Goal: Task Accomplishment & Management: Use online tool/utility

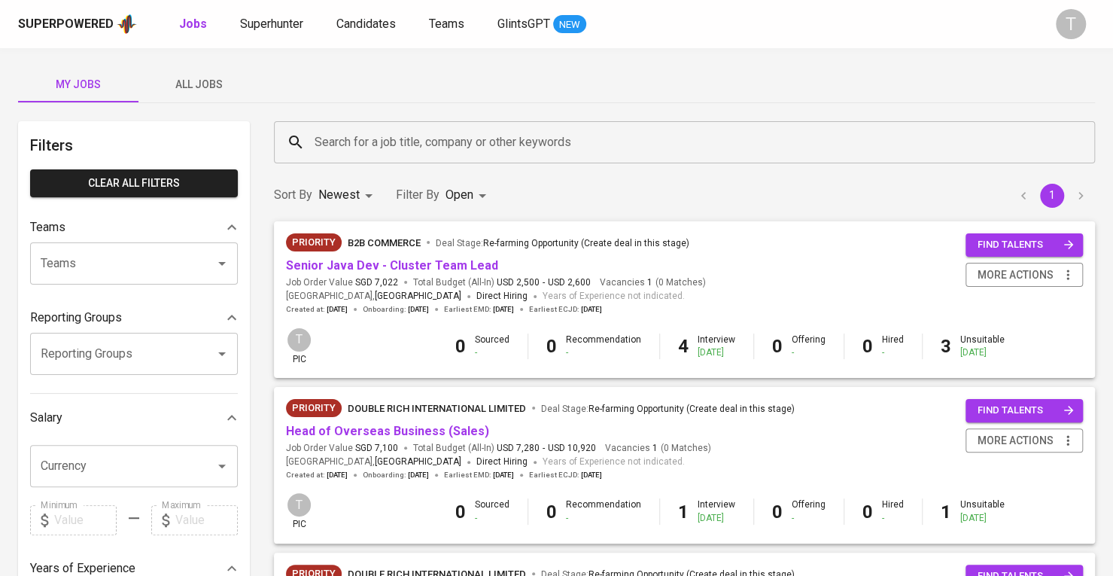
click at [199, 84] on span "All Jobs" at bounding box center [199, 84] width 102 height 19
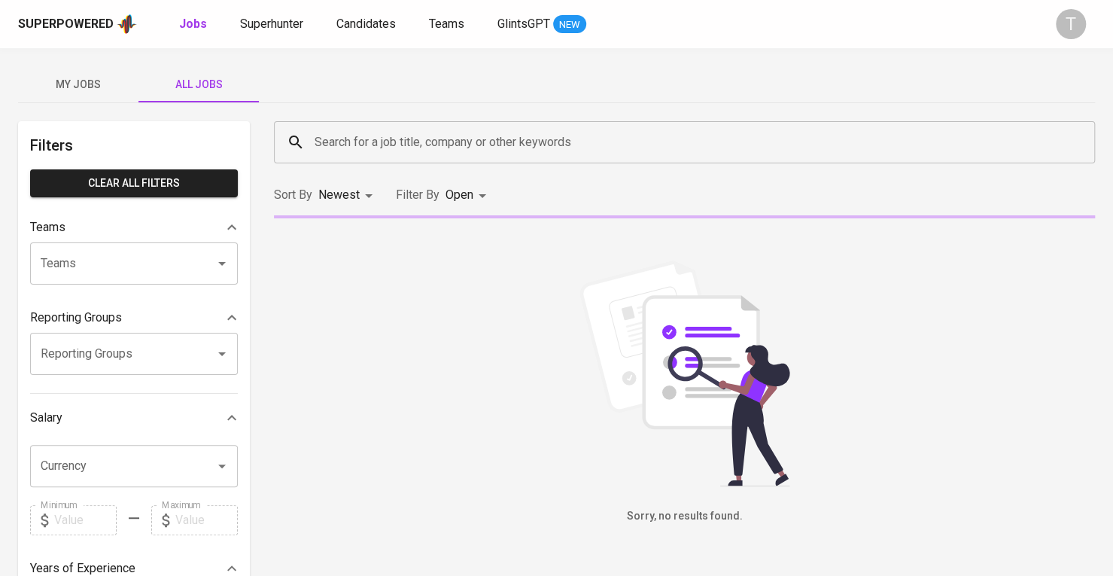
click at [171, 269] on input "Teams" at bounding box center [113, 263] width 152 height 29
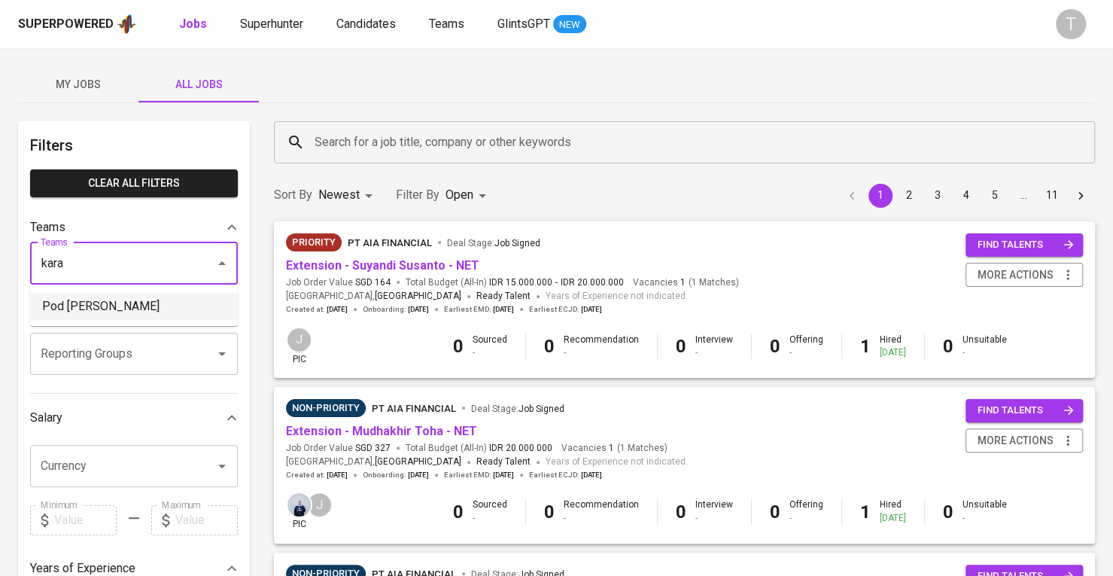
click at [155, 306] on li "Pod Kara" at bounding box center [134, 306] width 208 height 27
type input "kara"
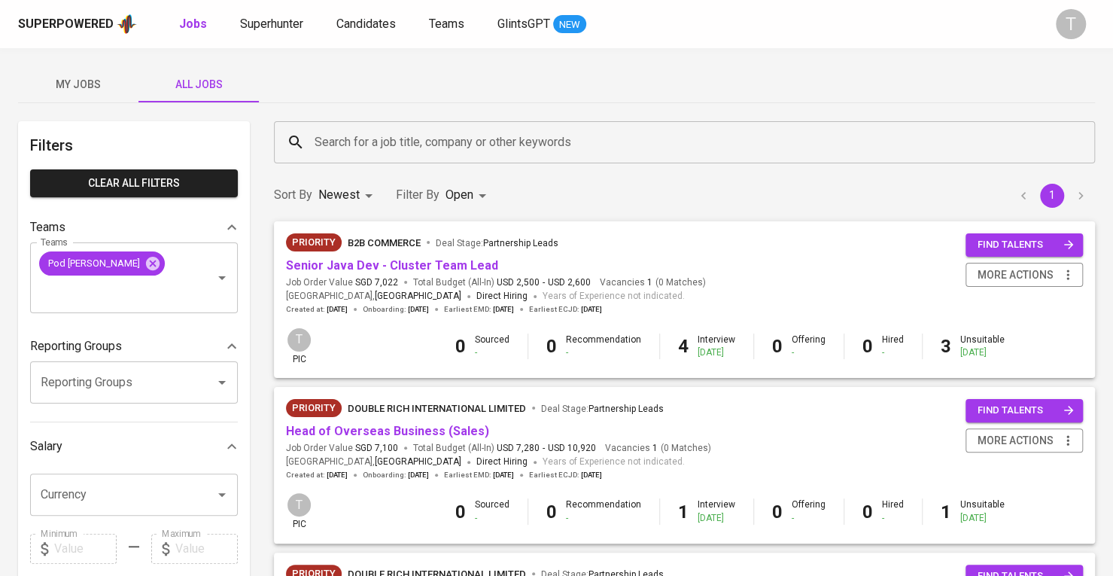
click at [41, 83] on span "My Jobs" at bounding box center [78, 84] width 102 height 19
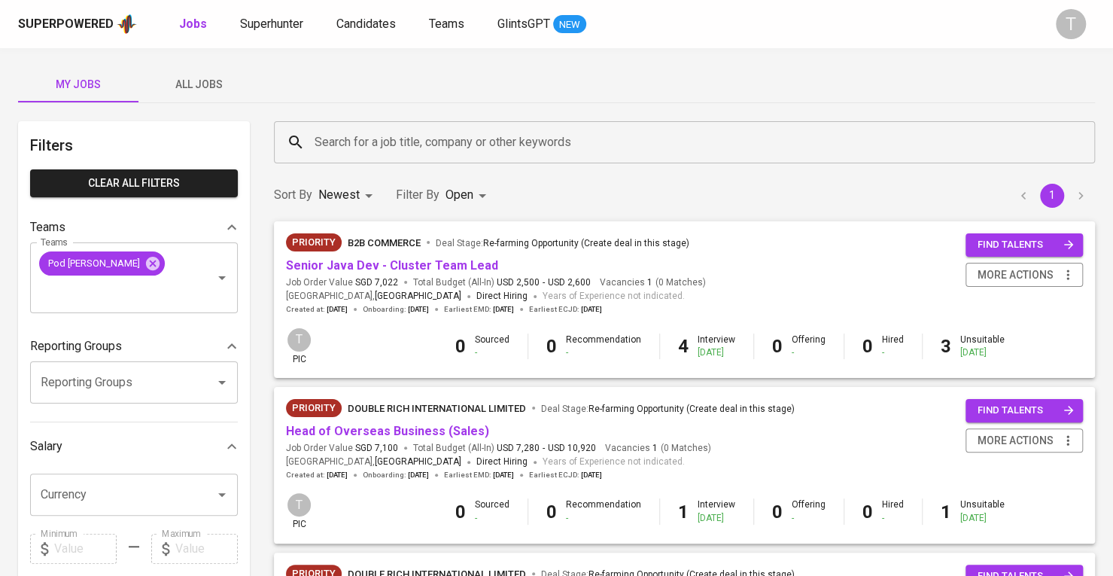
click at [203, 69] on button "All Jobs" at bounding box center [198, 84] width 120 height 36
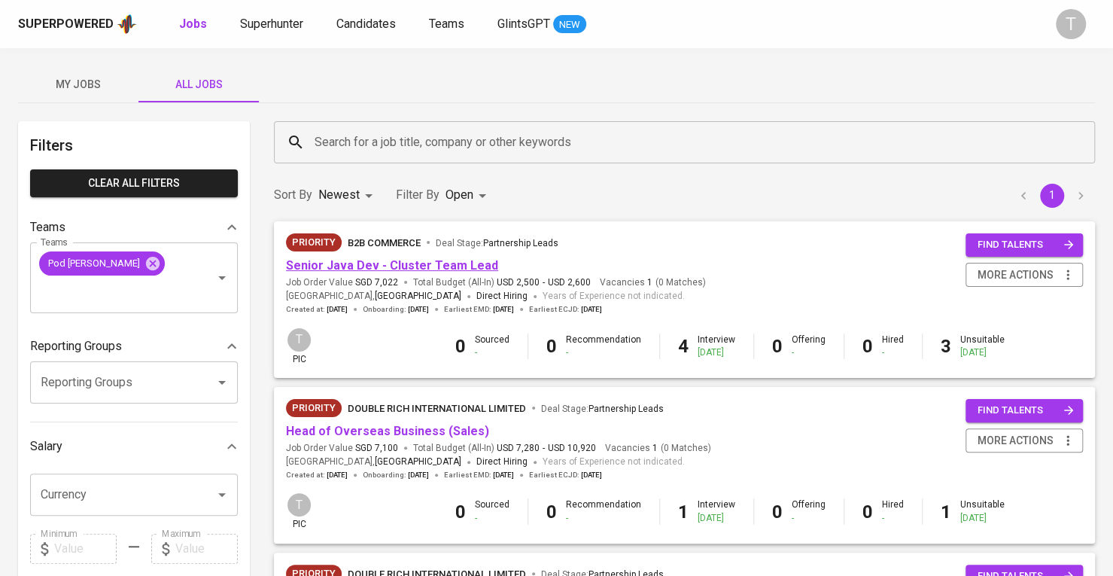
click at [342, 272] on link "Senior Java Dev - Cluster Team Lead" at bounding box center [392, 265] width 212 height 14
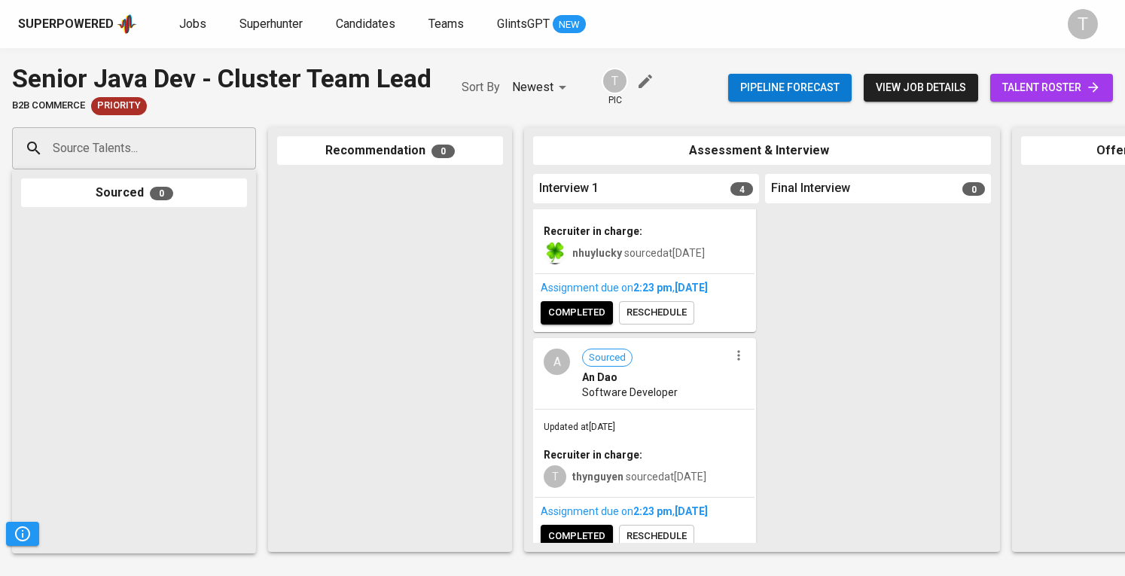
scroll to position [338, 0]
click at [731, 348] on icon "button" at bounding box center [738, 355] width 15 height 15
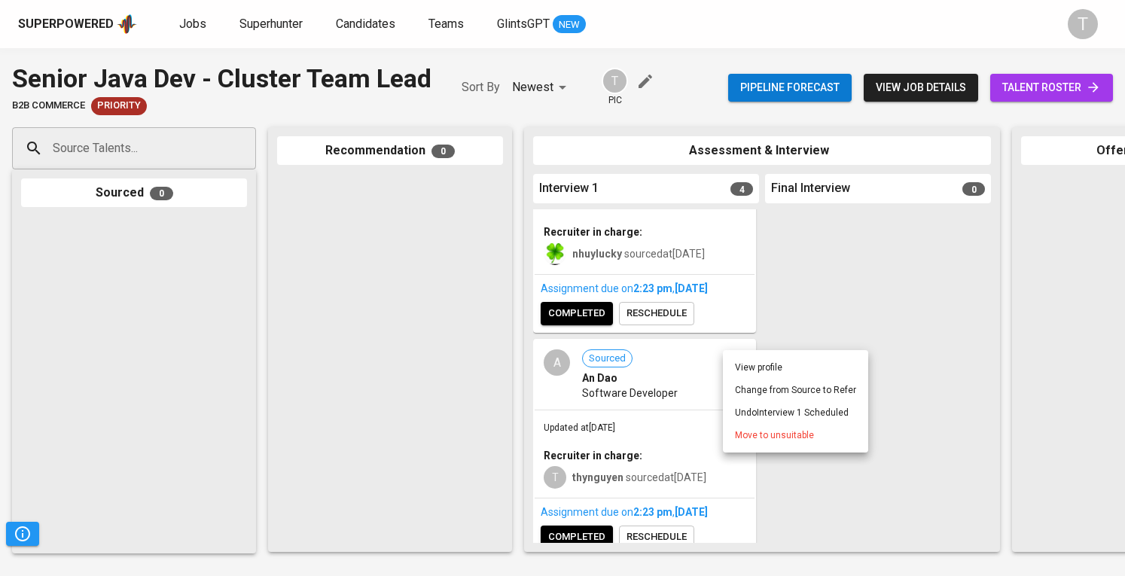
click at [759, 430] on span "Move to unsuitable" at bounding box center [774, 435] width 79 height 14
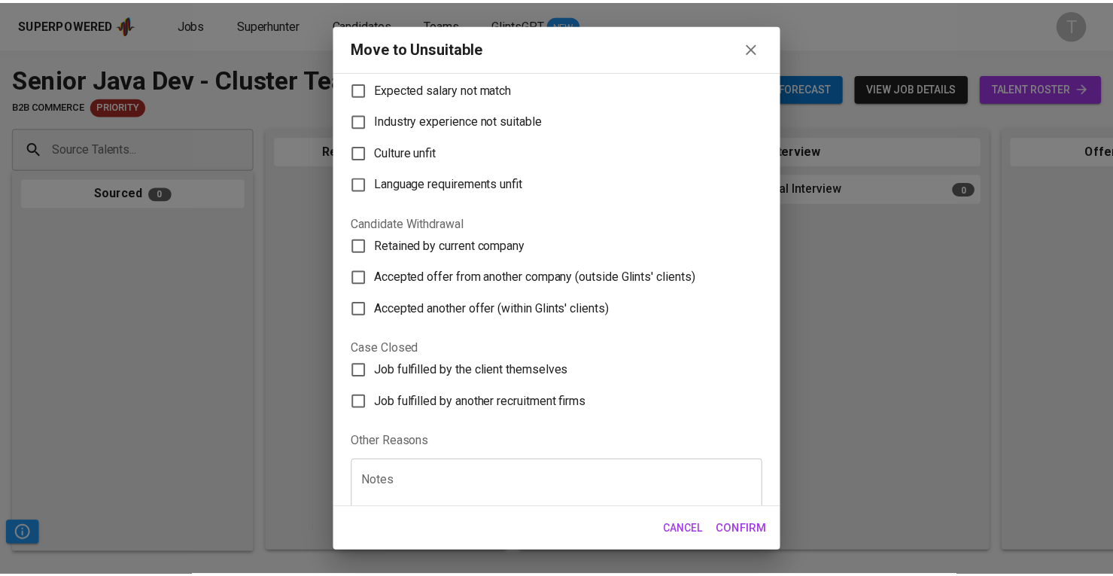
scroll to position [147, 0]
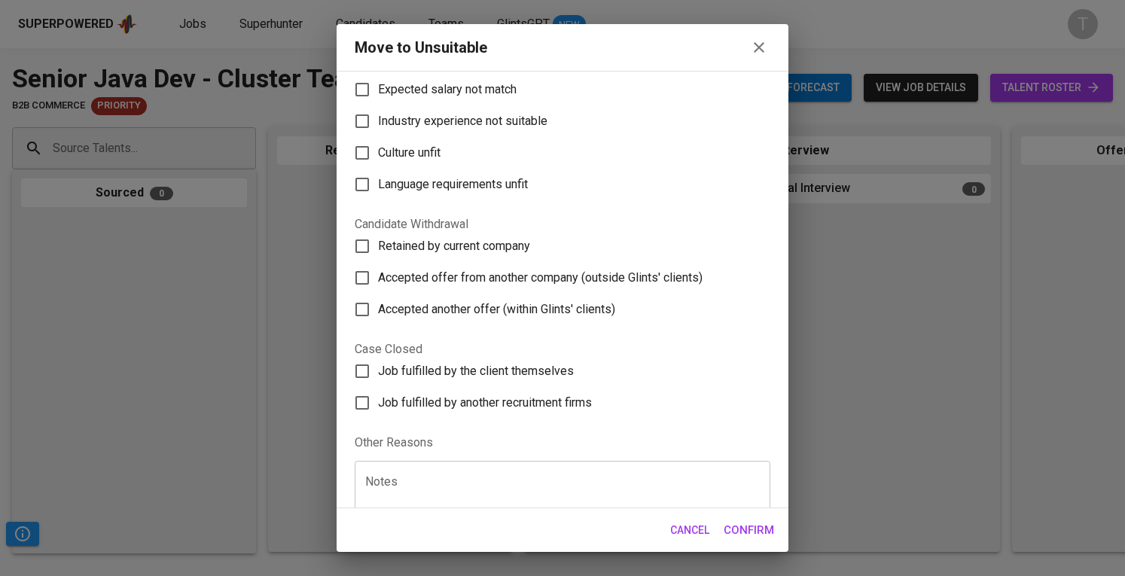
click at [498, 233] on label "Retained by current company" at bounding box center [552, 246] width 412 height 32
click at [378, 233] on input "Retained by current company" at bounding box center [362, 246] width 32 height 32
checkbox input "true"
drag, startPoint x: 764, startPoint y: 521, endPoint x: 784, endPoint y: 528, distance: 21.7
click at [763, 521] on span "Confirm" at bounding box center [748, 530] width 50 height 20
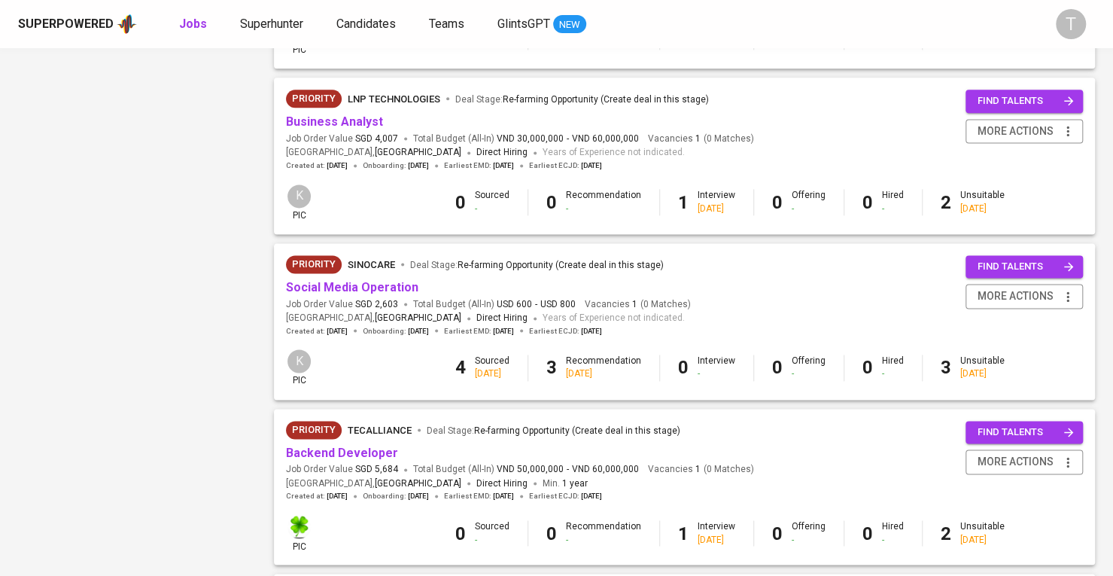
scroll to position [1213, 0]
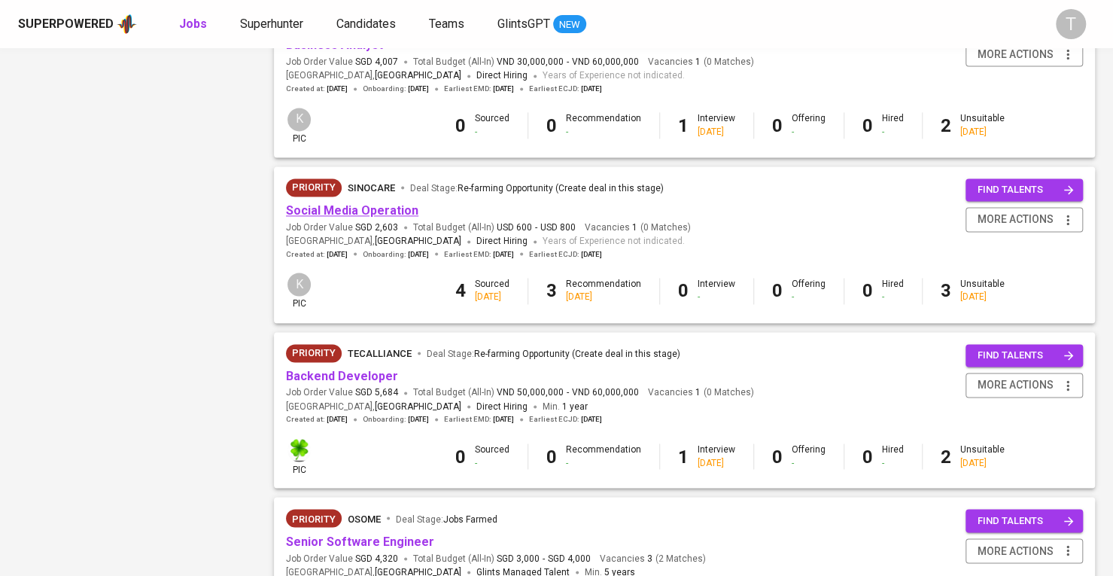
click at [392, 207] on link "Social Media Operation" at bounding box center [352, 210] width 132 height 14
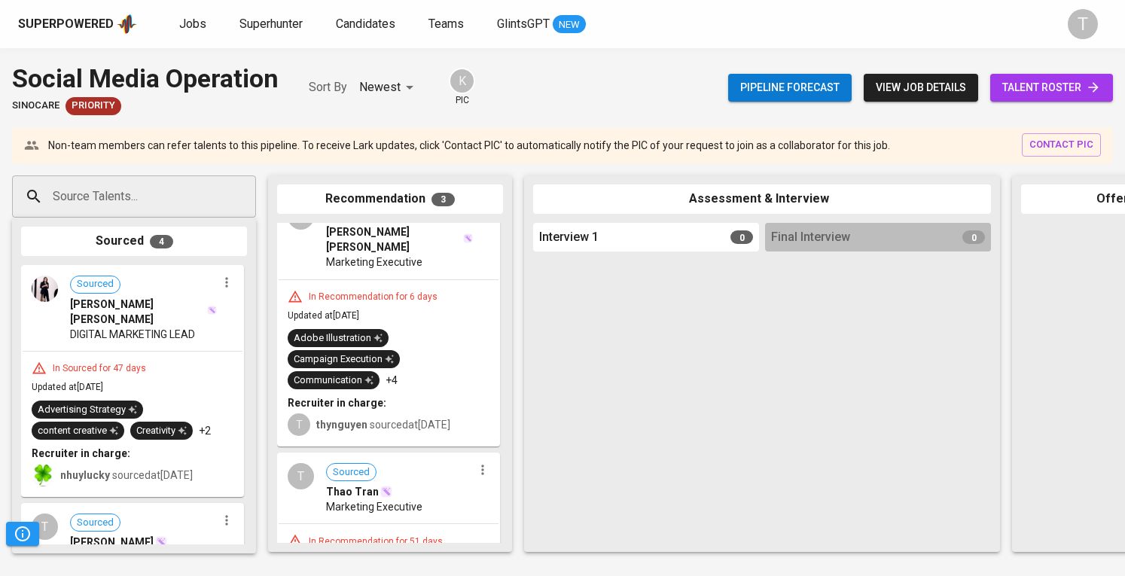
scroll to position [98, 0]
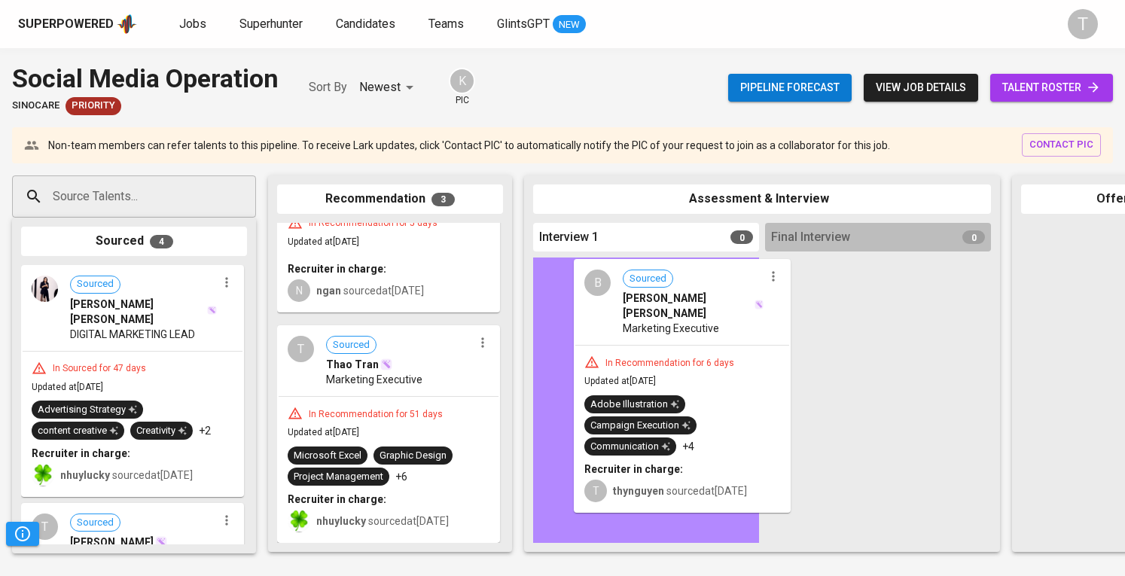
drag, startPoint x: 411, startPoint y: 267, endPoint x: 700, endPoint y: 338, distance: 297.6
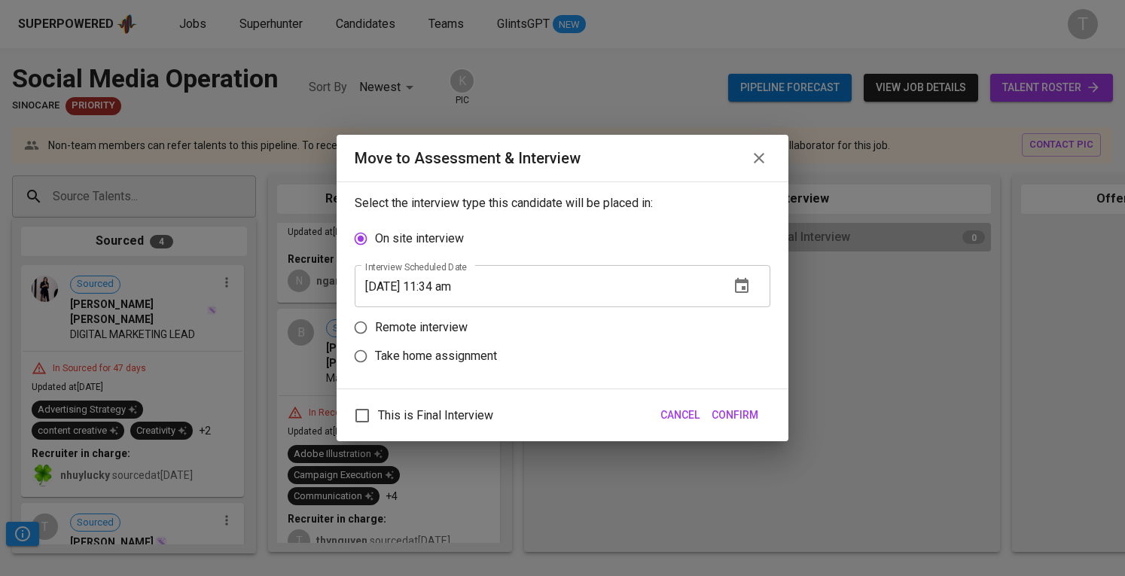
click at [360, 333] on input "Remote interview" at bounding box center [360, 327] width 29 height 29
radio input "true"
click at [743, 312] on icon "button" at bounding box center [741, 315] width 18 height 18
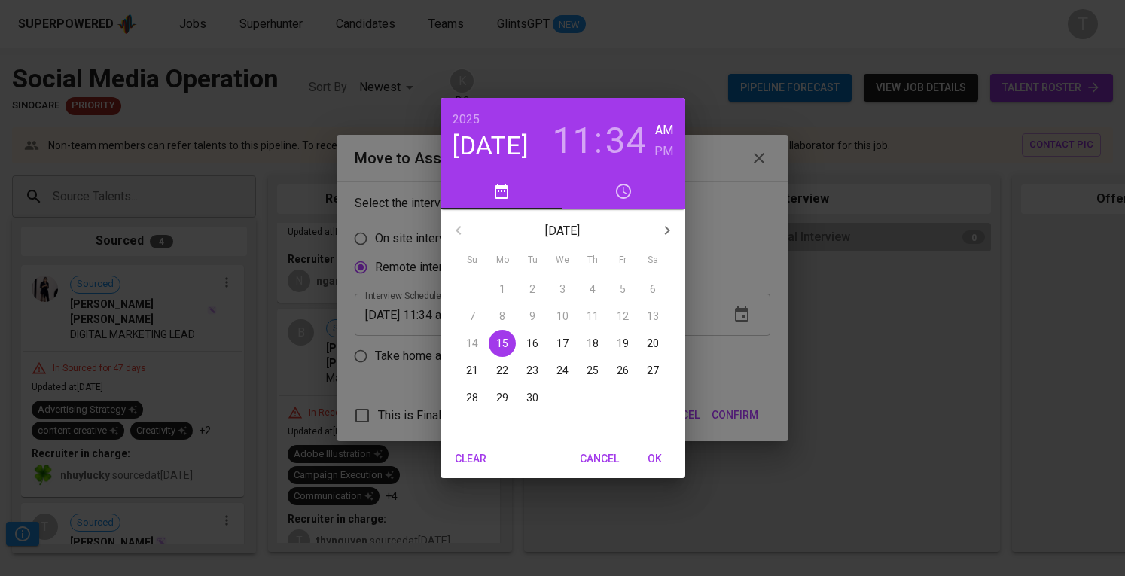
click at [577, 143] on h3 "11" at bounding box center [572, 141] width 41 height 42
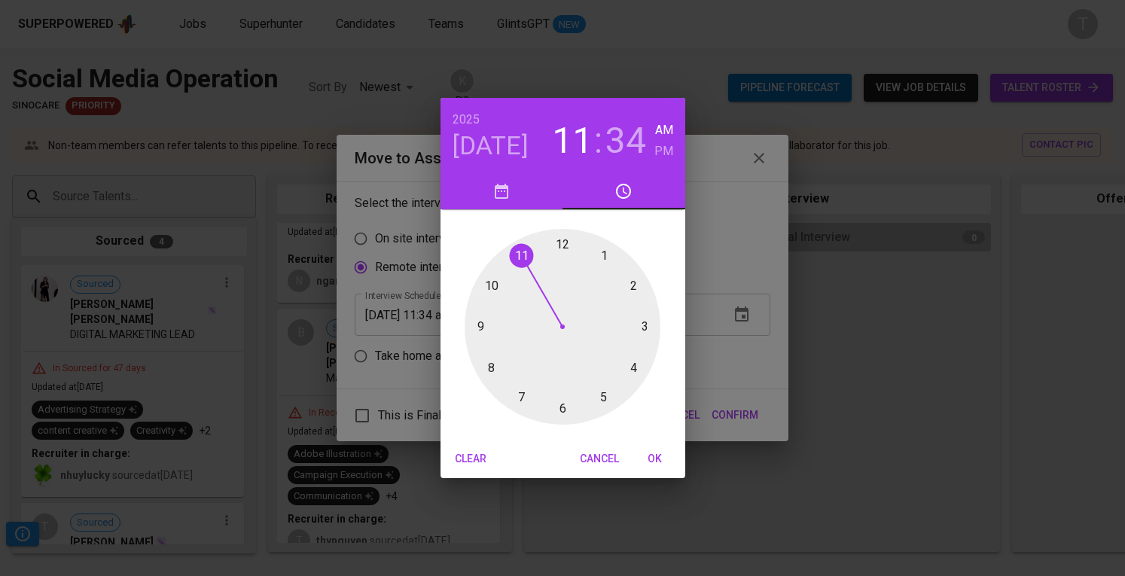
click at [604, 253] on div at bounding box center [562, 327] width 196 height 196
click at [560, 409] on div at bounding box center [562, 327] width 196 height 196
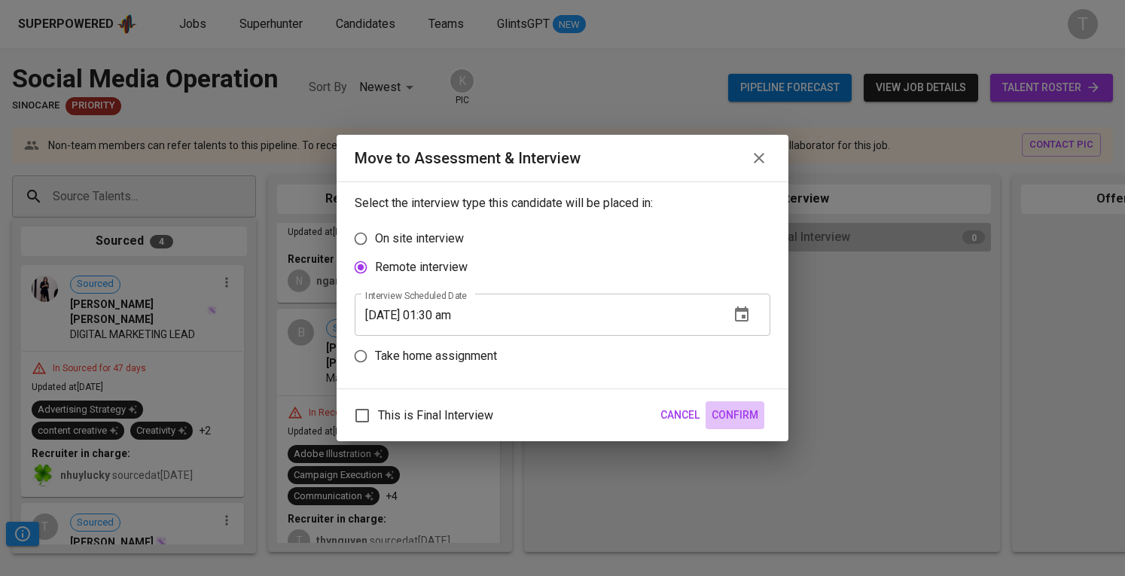
click at [727, 406] on span "Confirm" at bounding box center [734, 415] width 47 height 19
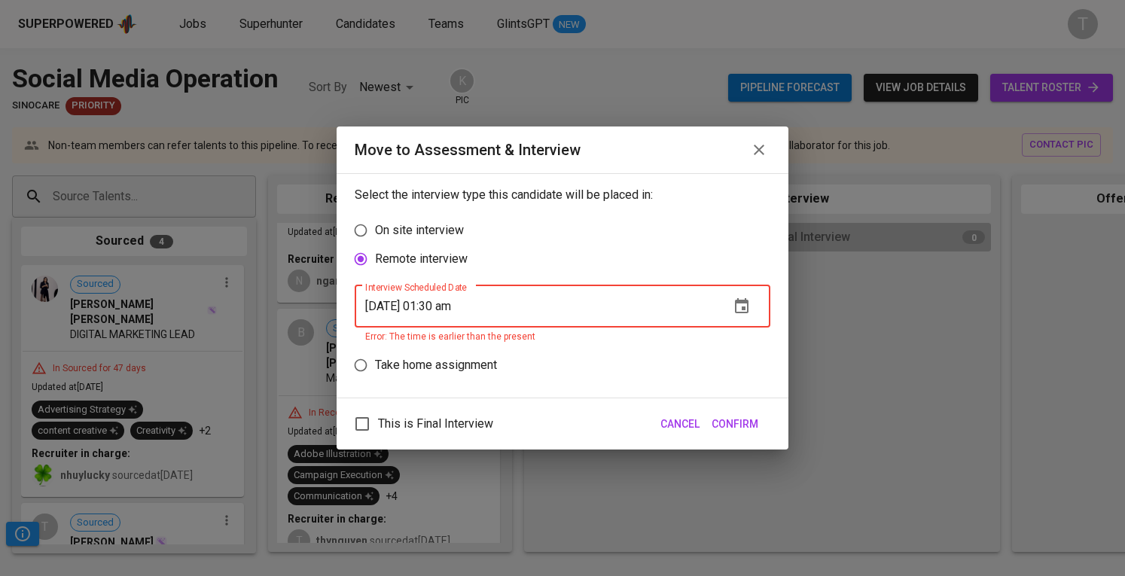
click at [750, 300] on button "button" at bounding box center [741, 306] width 36 height 36
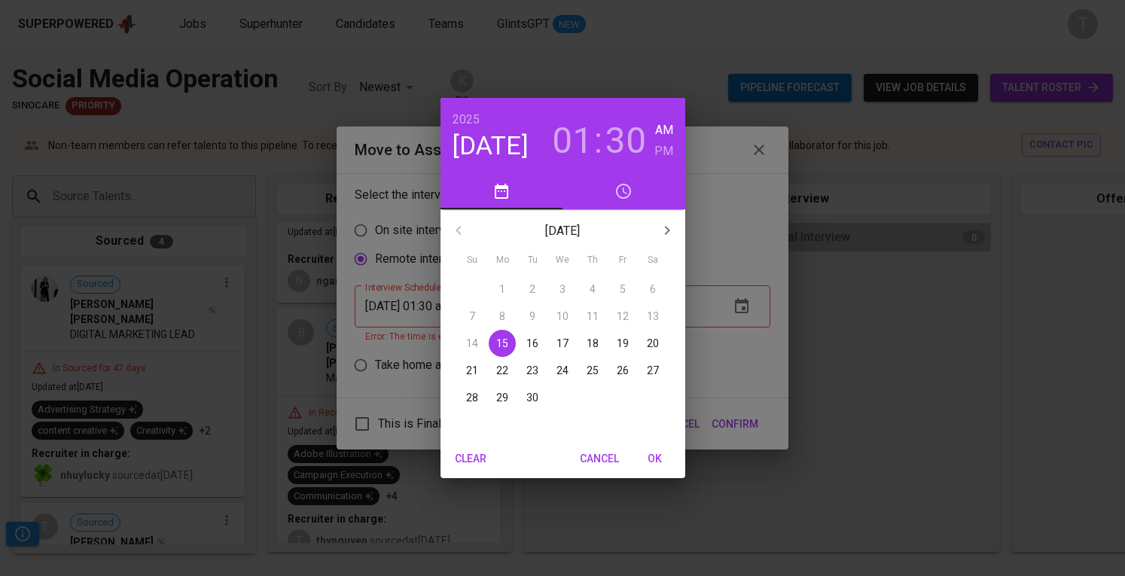
click at [659, 148] on h6 "PM" at bounding box center [663, 151] width 19 height 21
drag, startPoint x: 652, startPoint y: 461, endPoint x: 660, endPoint y: 458, distance: 8.8
click at [653, 461] on span "OK" at bounding box center [655, 458] width 36 height 19
type input "09/15/2025 01:30 pm"
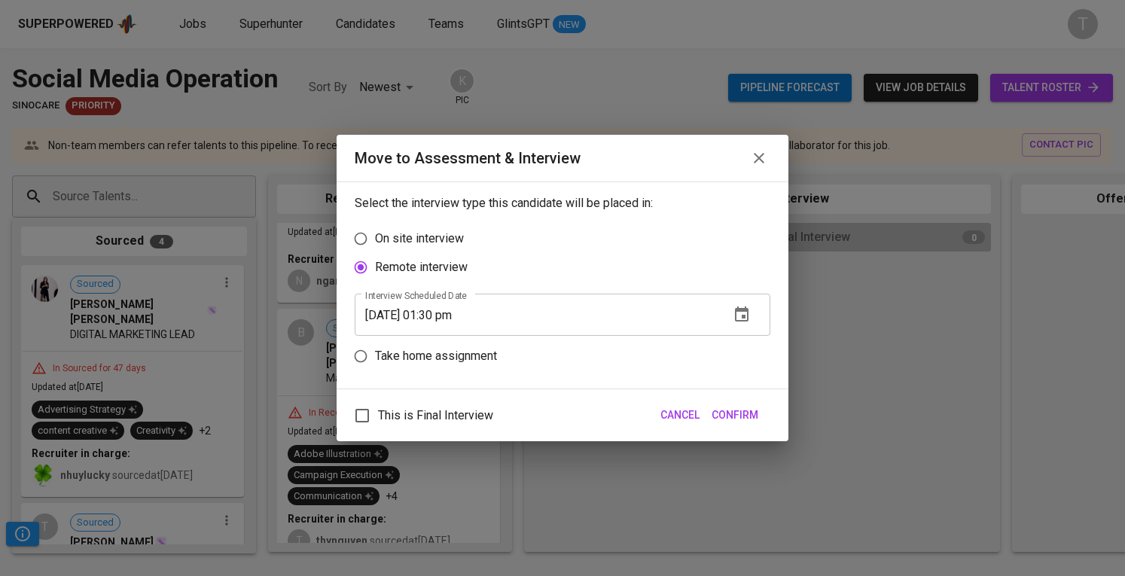
click at [726, 411] on span "Confirm" at bounding box center [734, 415] width 47 height 19
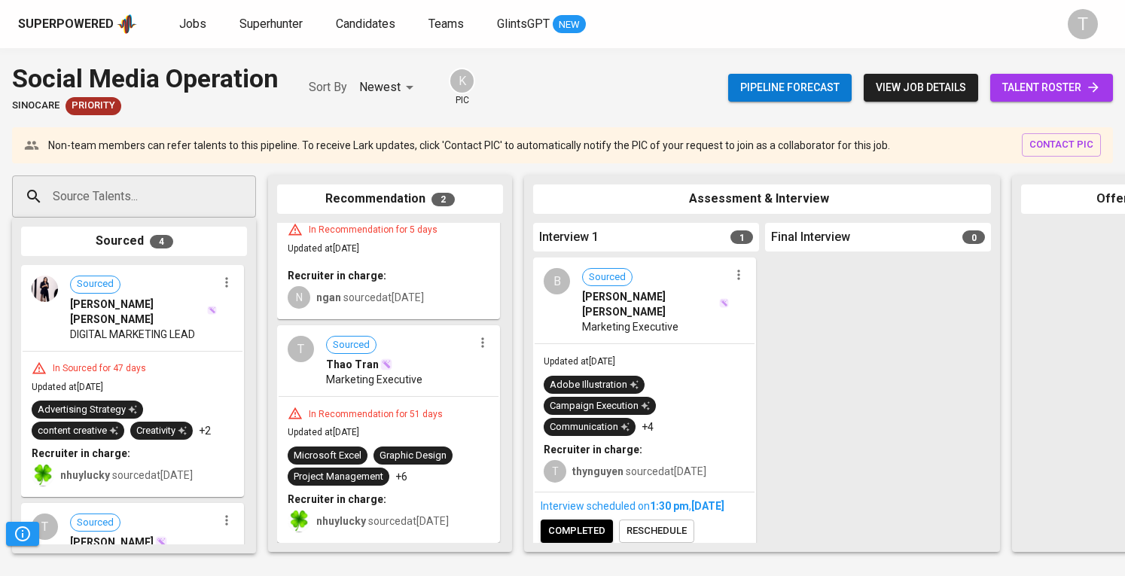
scroll to position [92, 0]
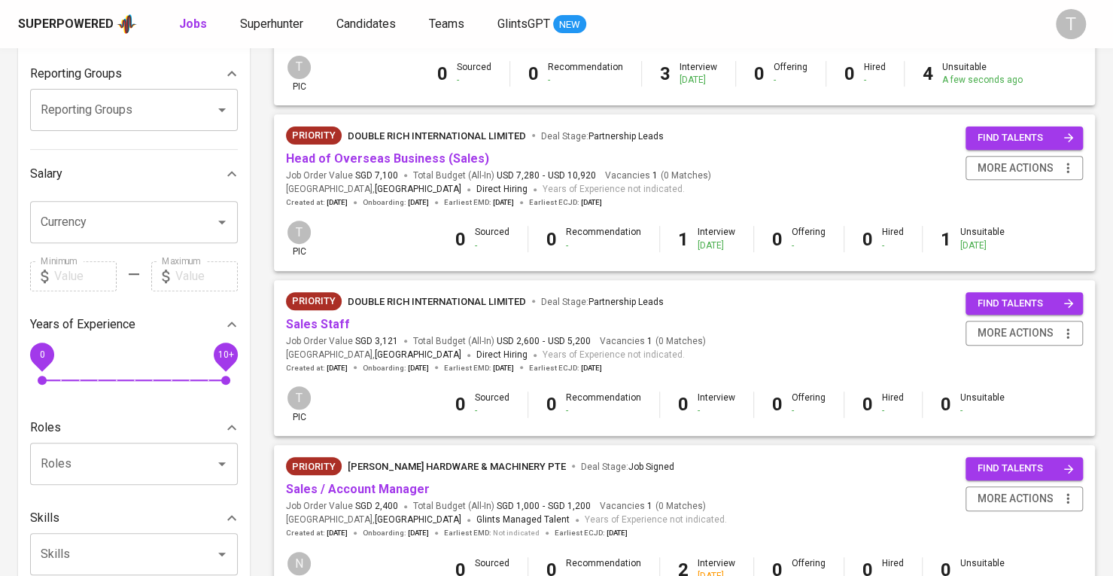
scroll to position [187, 0]
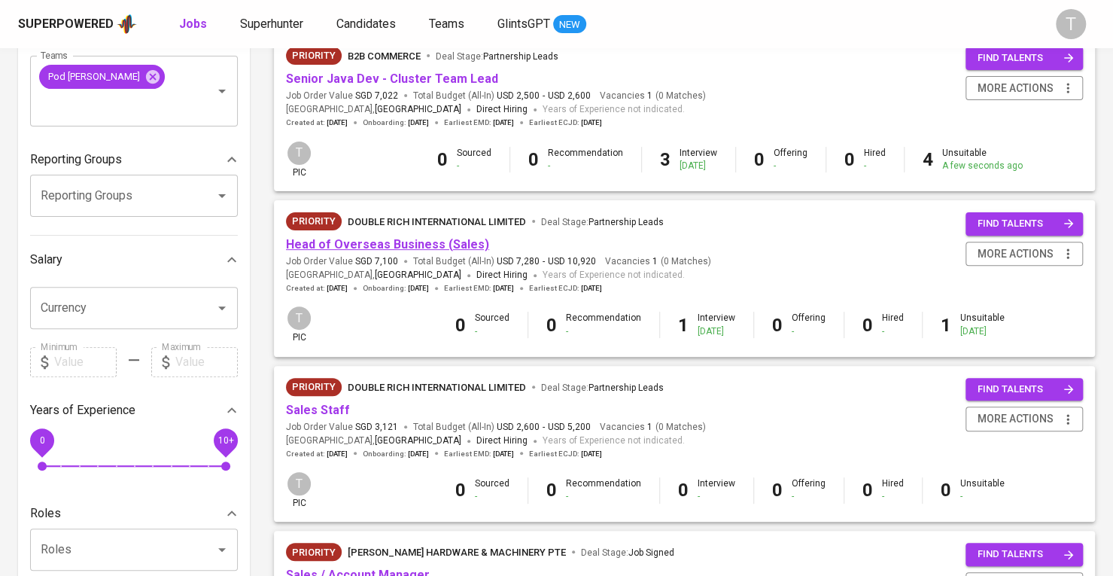
click at [406, 243] on link "Head of Overseas Business (Sales)" at bounding box center [387, 244] width 203 height 14
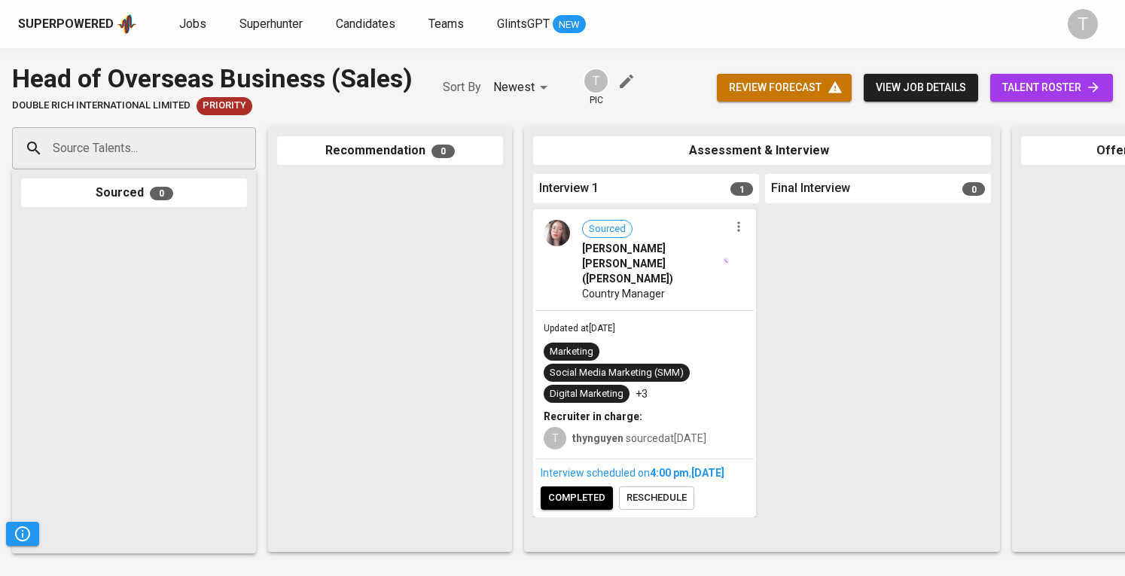
click at [1076, 94] on span "talent roster" at bounding box center [1051, 87] width 99 height 19
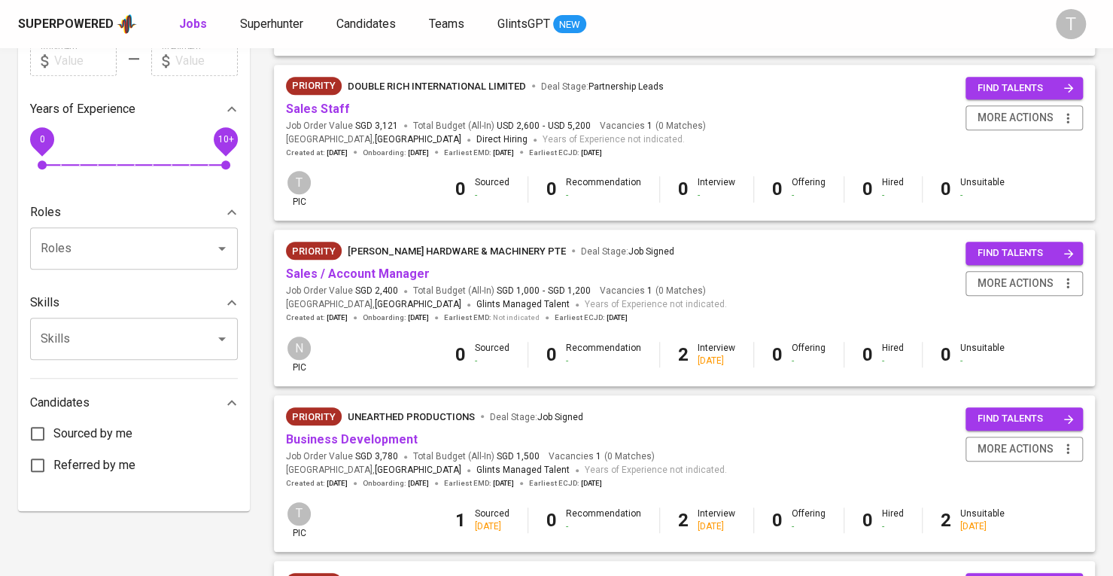
scroll to position [638, 0]
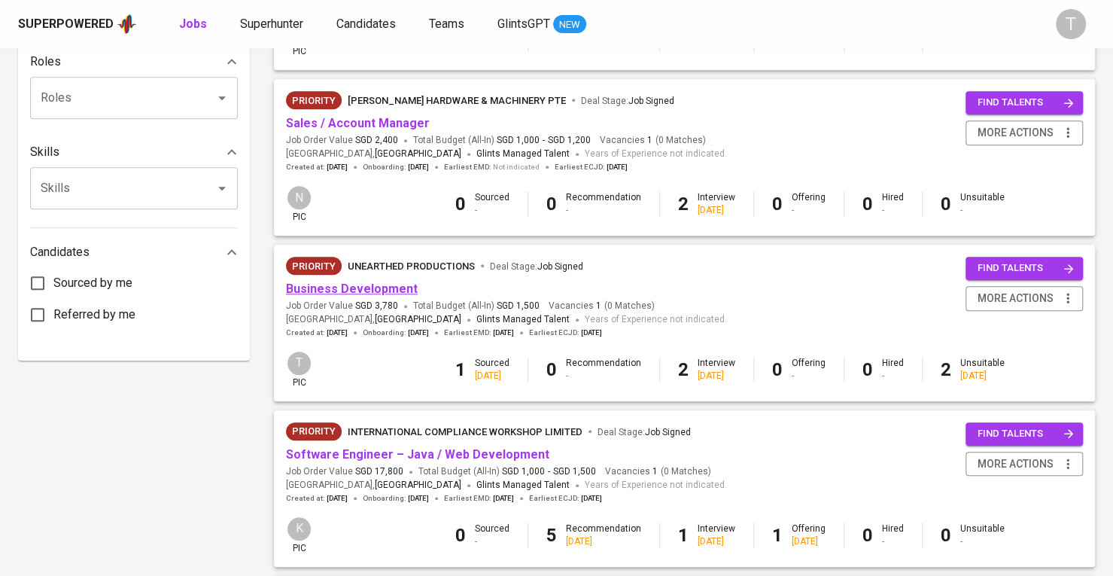
click at [388, 288] on link "Business Development" at bounding box center [352, 289] width 132 height 14
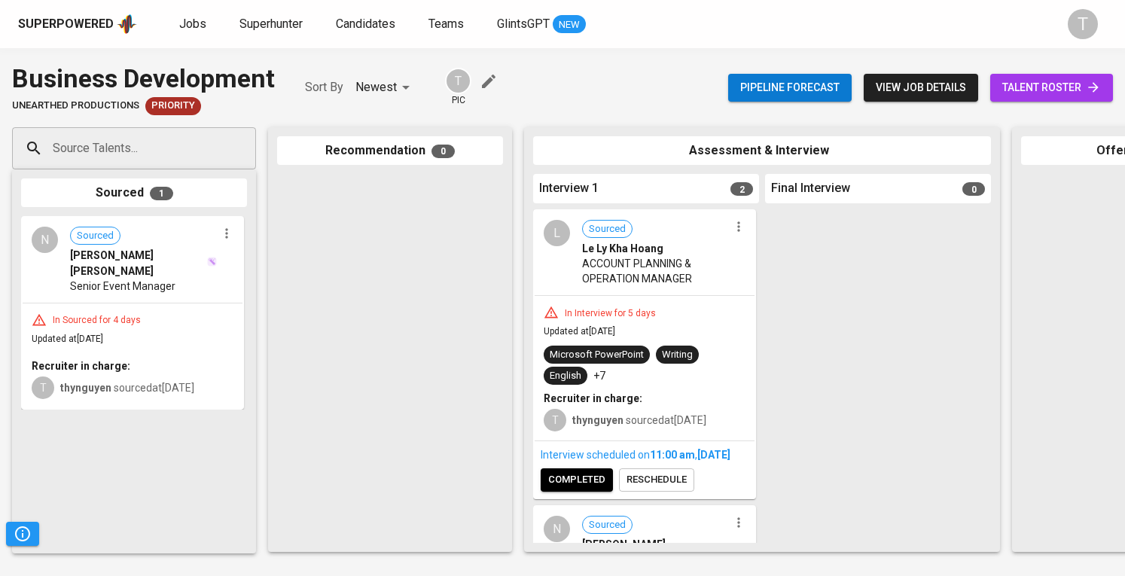
click at [1064, 82] on span "talent roster" at bounding box center [1051, 87] width 99 height 19
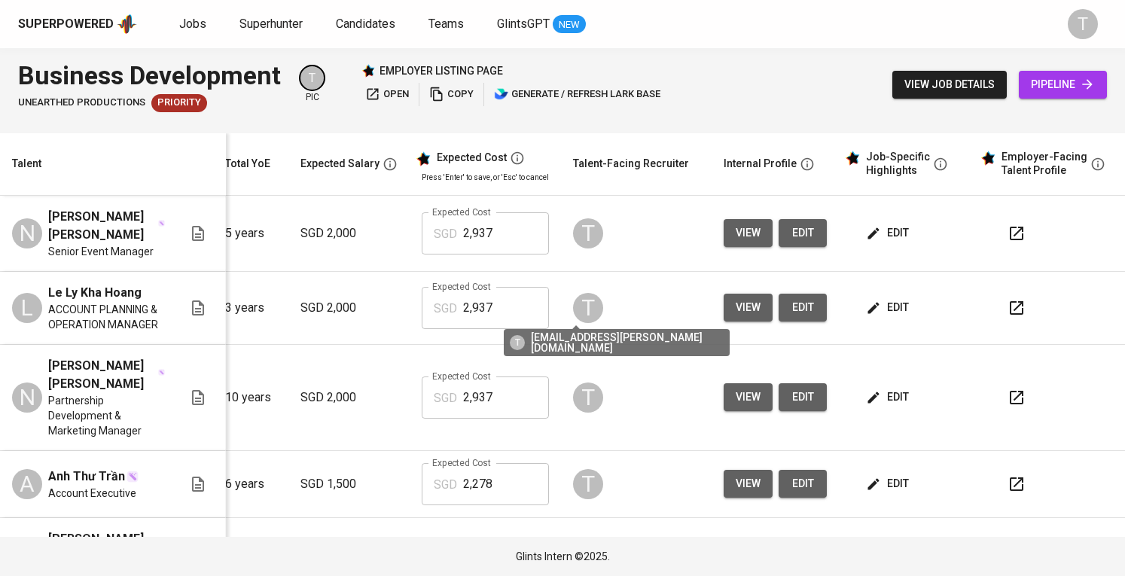
scroll to position [0, 187]
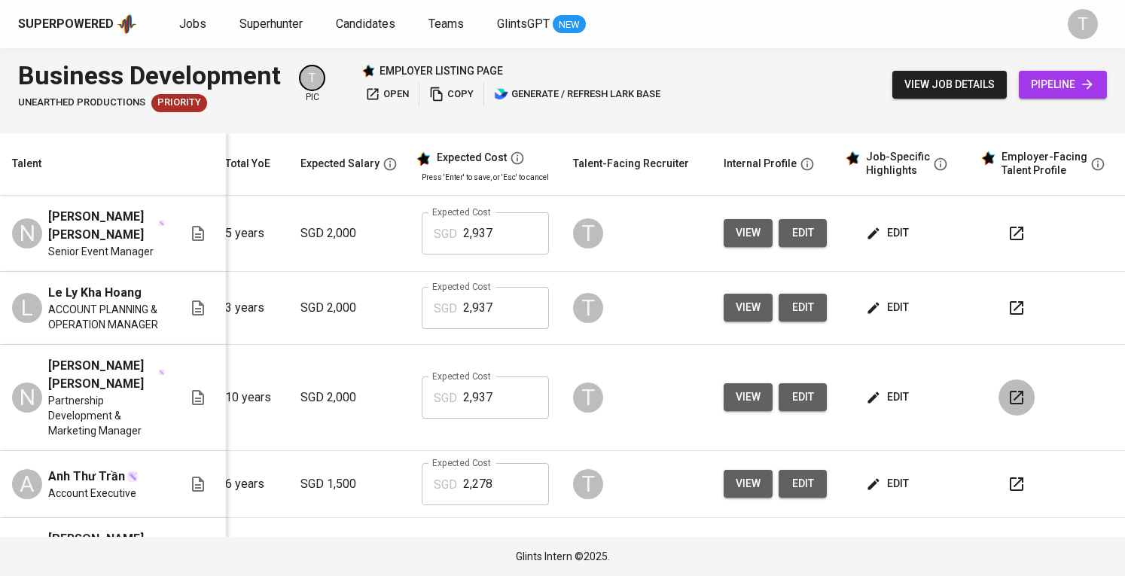
click at [998, 385] on button "button" at bounding box center [1016, 397] width 36 height 36
click at [1019, 315] on button "button" at bounding box center [1016, 308] width 36 height 36
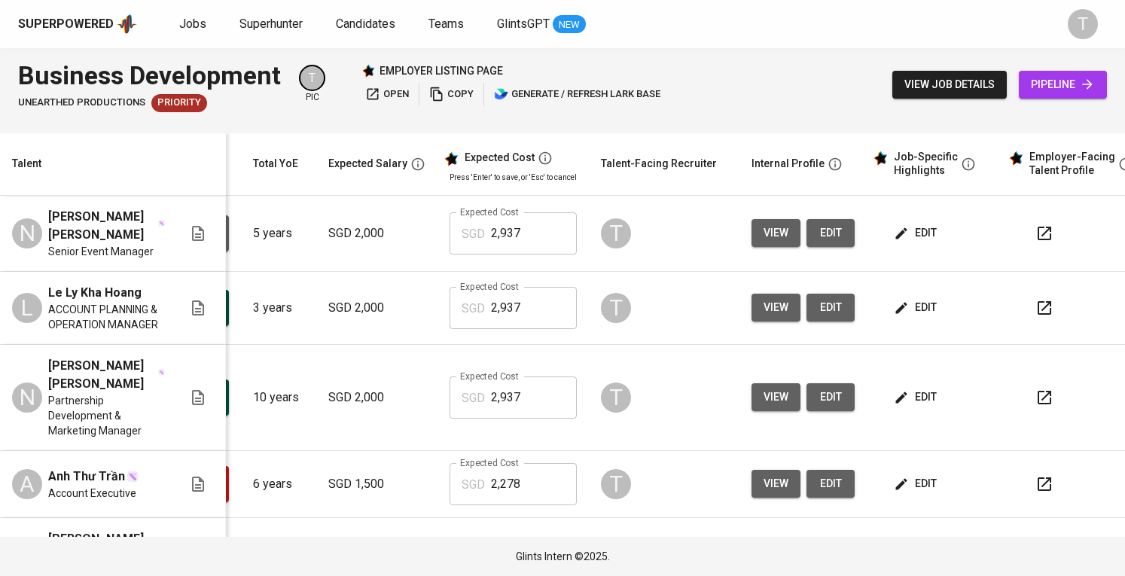
scroll to position [0, 164]
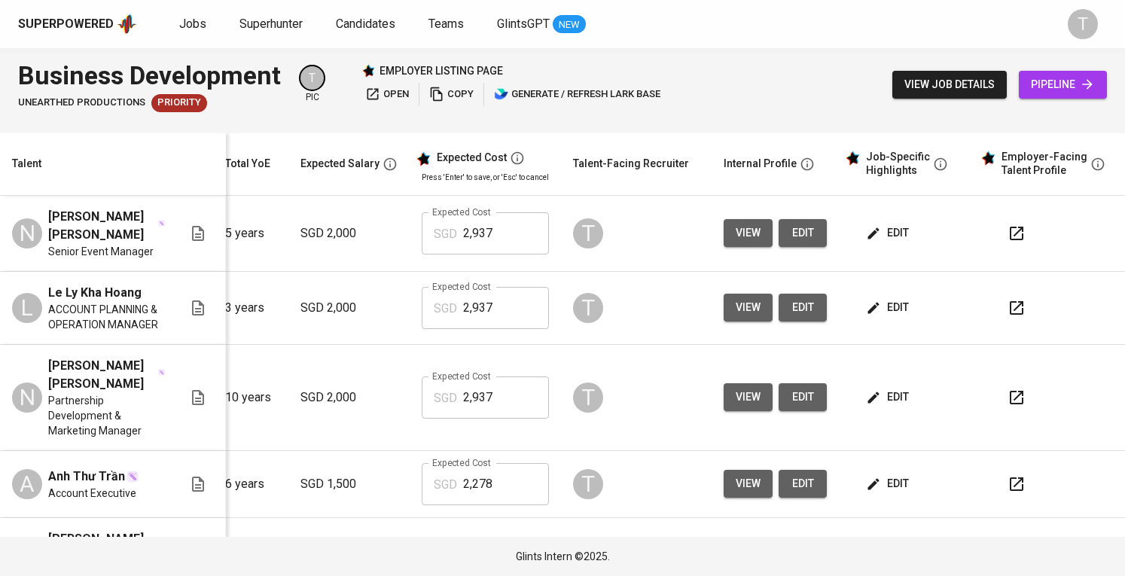
click at [738, 307] on span "view" at bounding box center [747, 307] width 25 height 19
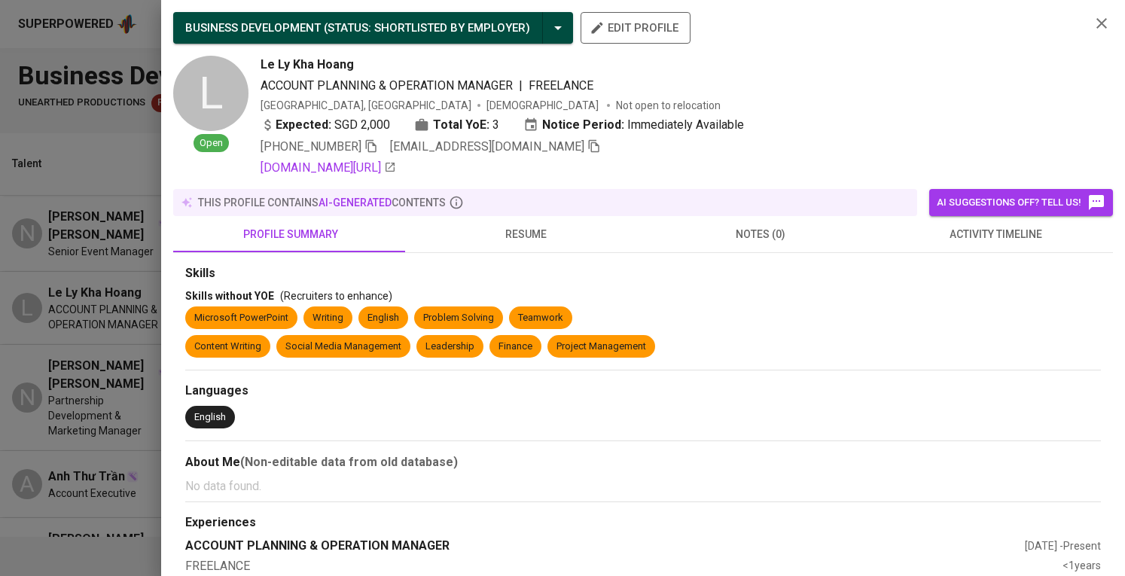
click at [1061, 291] on div "Skills without YOE (Recruiters to enhance)" at bounding box center [642, 295] width 915 height 15
click at [364, 149] on icon "button" at bounding box center [371, 146] width 14 height 14
click at [942, 407] on div "English" at bounding box center [642, 420] width 915 height 29
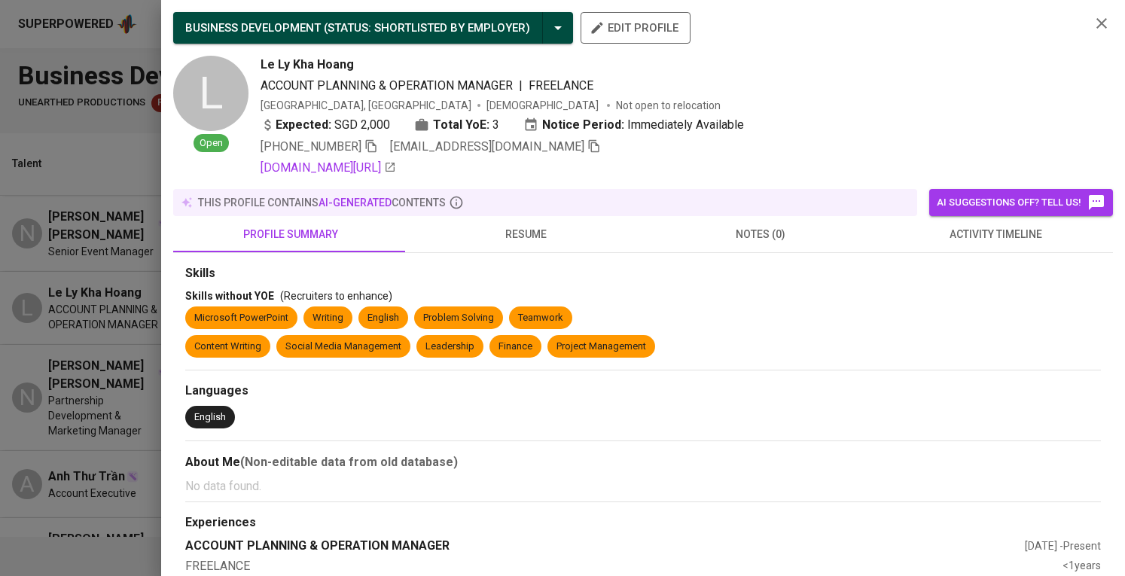
click at [1015, 104] on div "Vietnam, Ho Chi Minh City Male Not open to relocation" at bounding box center [668, 105] width 817 height 15
click at [84, 333] on div at bounding box center [562, 288] width 1125 height 576
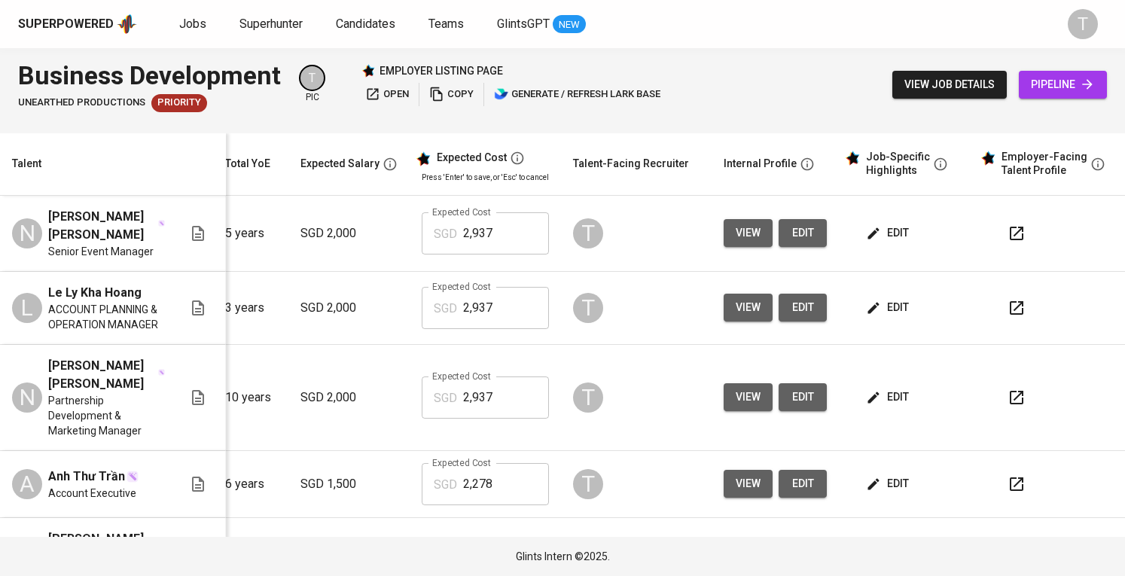
scroll to position [0, 175]
